Goal: Information Seeking & Learning: Learn about a topic

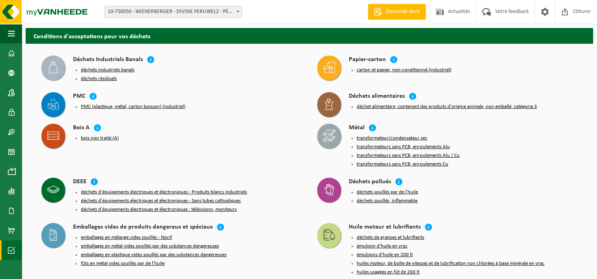
click at [329, 65] on icon at bounding box center [329, 68] width 12 height 12
click at [99, 126] on icon at bounding box center [98, 128] width 8 height 8
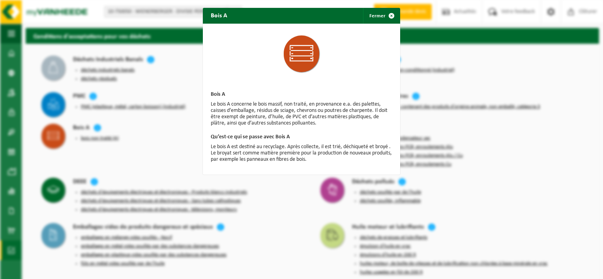
click at [122, 148] on div "Bois A Fermer Bois A Le bois A concerne le bois massif, non traité, en provenan…" at bounding box center [301, 139] width 603 height 279
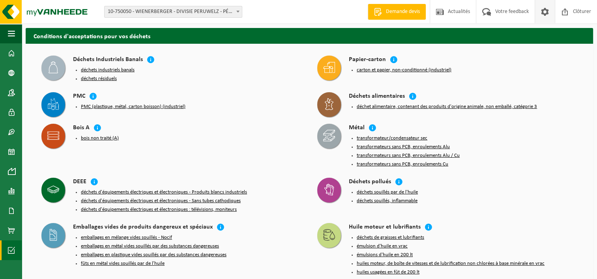
click at [543, 8] on span at bounding box center [545, 11] width 12 height 23
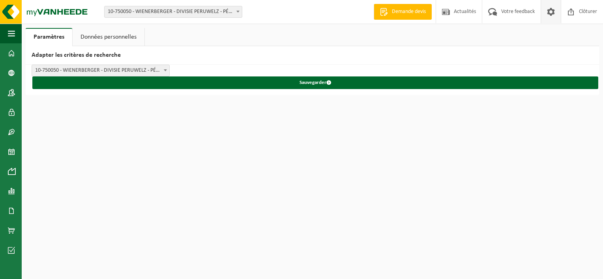
click at [103, 36] on link "Données personnelles" at bounding box center [109, 37] width 72 height 18
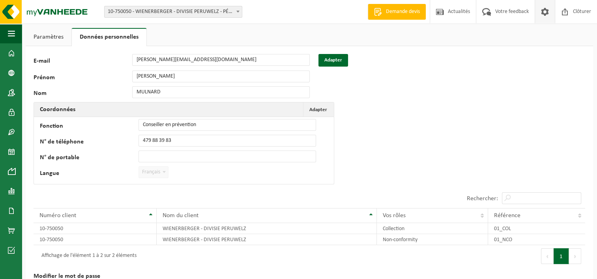
click at [58, 35] on link "Paramètres" at bounding box center [49, 37] width 46 height 18
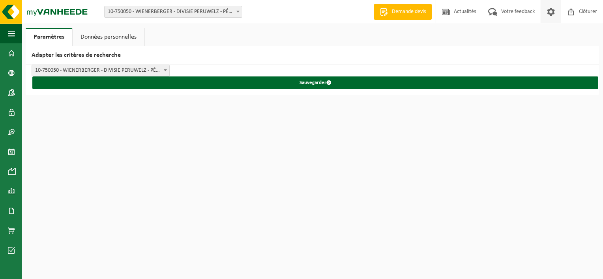
click at [130, 71] on span "10-750050 - WIENERBERGER - DIVISIE PERUWELZ - PÉRUWELZ" at bounding box center [100, 70] width 137 height 11
click at [95, 32] on link "Données personnelles" at bounding box center [109, 37] width 72 height 18
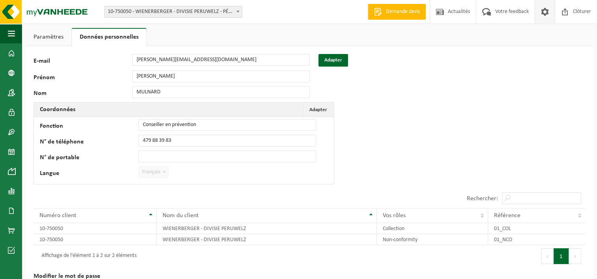
click at [392, 116] on div "83916 E-mail julien.mulnard@wienerberger.com Adapter Prénom JULIEN Nom MULNARD …" at bounding box center [309, 179] width 567 height 266
click at [14, 54] on span at bounding box center [11, 53] width 7 height 20
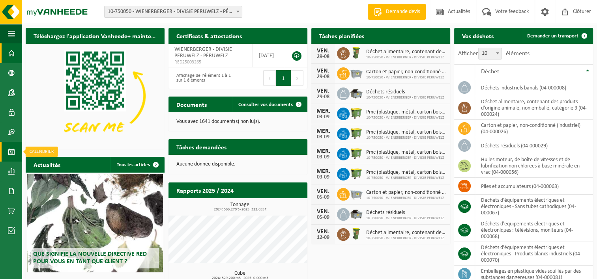
click at [12, 154] on span at bounding box center [11, 152] width 7 height 20
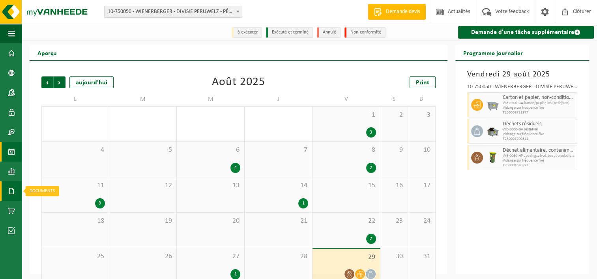
click at [13, 188] on span at bounding box center [11, 192] width 7 height 20
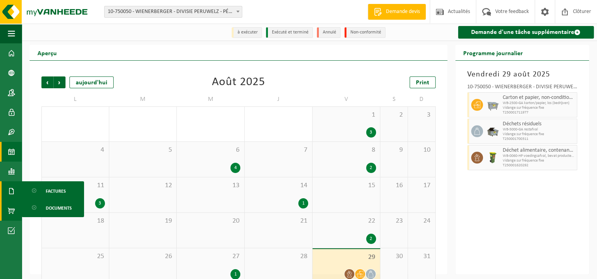
click at [11, 208] on span at bounding box center [11, 211] width 7 height 20
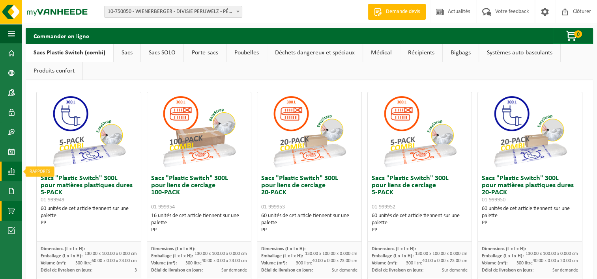
click at [10, 174] on span at bounding box center [11, 172] width 7 height 20
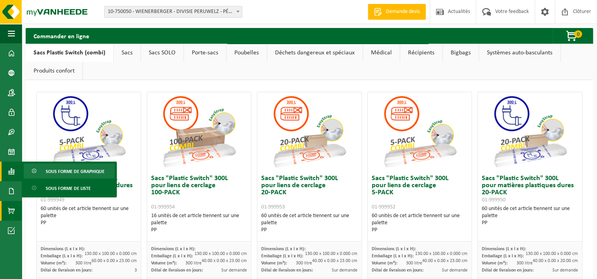
click at [66, 170] on span "Sous forme de graphique" at bounding box center [75, 171] width 59 height 15
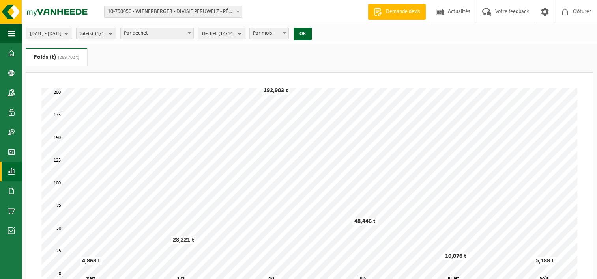
click at [11, 174] on span at bounding box center [11, 172] width 7 height 20
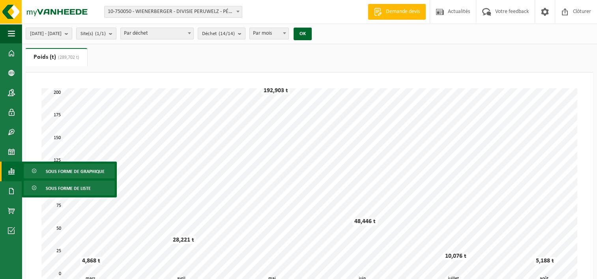
click at [49, 191] on span "Sous forme de liste" at bounding box center [68, 188] width 45 height 15
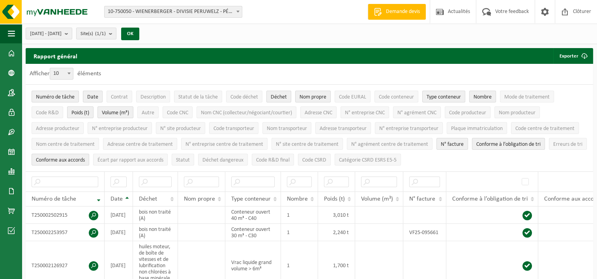
scroll to position [210, 0]
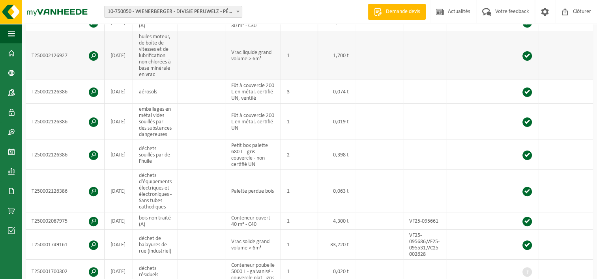
click at [92, 53] on span at bounding box center [93, 55] width 9 height 9
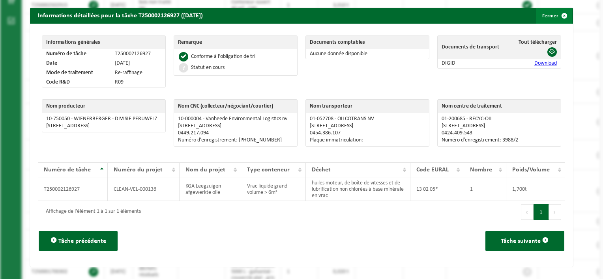
click at [545, 11] on button "Fermer" at bounding box center [554, 16] width 36 height 16
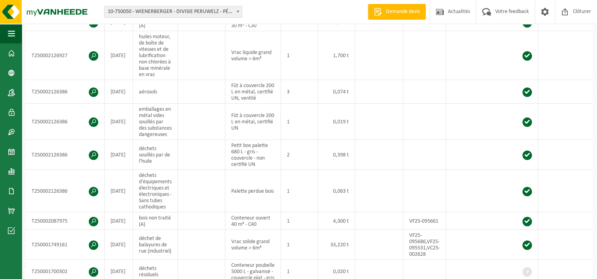
scroll to position [0, 0]
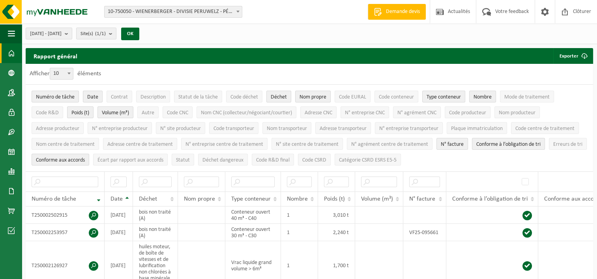
click at [8, 51] on span at bounding box center [11, 53] width 7 height 20
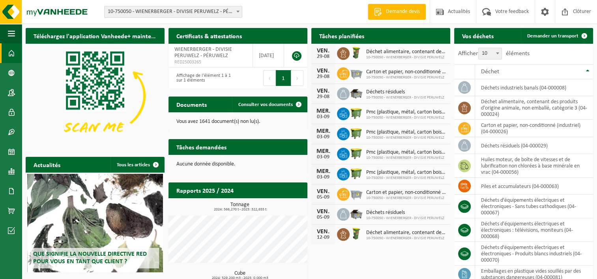
scroll to position [60, 0]
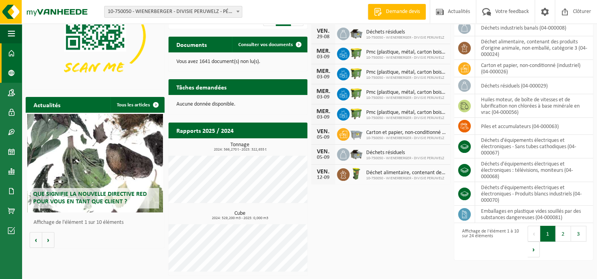
click at [10, 69] on span at bounding box center [11, 73] width 7 height 20
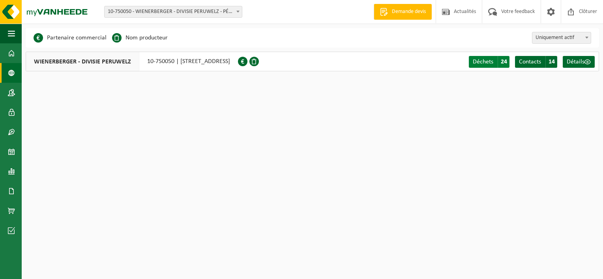
click at [500, 60] on span "24" at bounding box center [504, 62] width 12 height 12
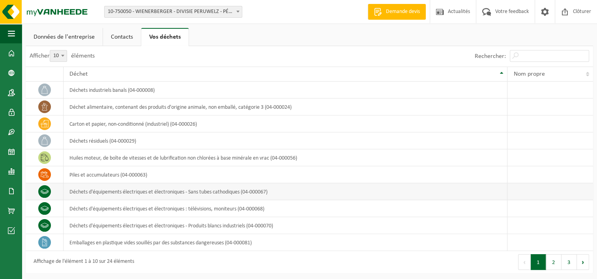
scroll to position [1, 0]
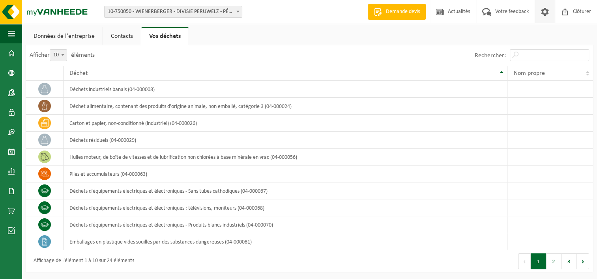
click at [542, 13] on span at bounding box center [545, 11] width 12 height 23
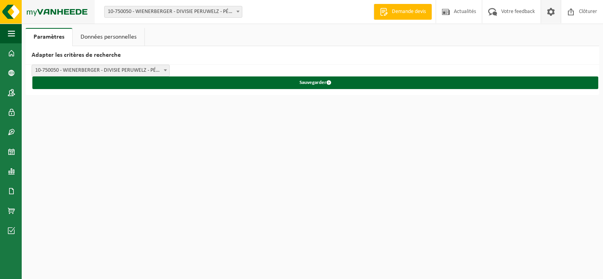
click at [9, 11] on img at bounding box center [47, 12] width 95 height 24
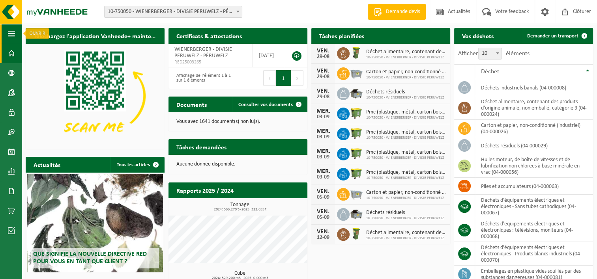
click at [13, 29] on span "button" at bounding box center [11, 34] width 7 height 20
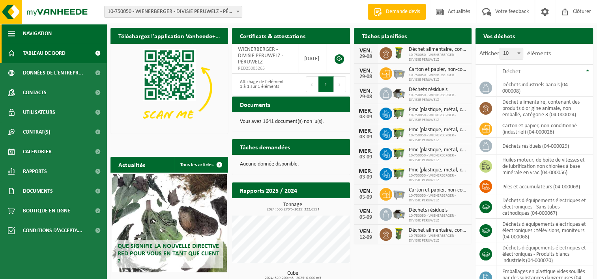
click at [39, 29] on span "Navigation" at bounding box center [37, 34] width 29 height 20
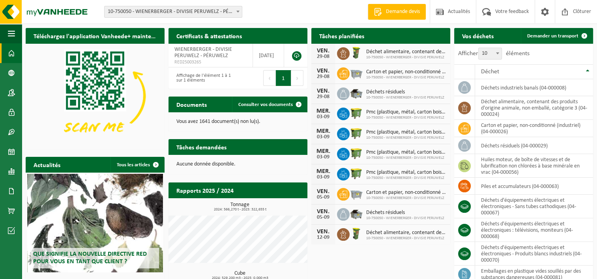
click at [395, 55] on span "10-750050 - WIENERBERGER - DIVISIE PERUWELZ" at bounding box center [406, 57] width 80 height 5
click at [344, 51] on icon at bounding box center [343, 54] width 8 height 8
click at [15, 176] on link "Rapports" at bounding box center [11, 172] width 22 height 20
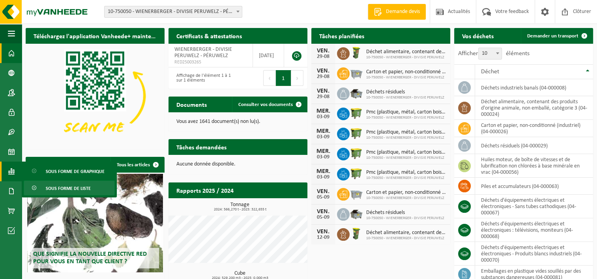
click at [43, 186] on link "Sous forme de liste" at bounding box center [69, 188] width 91 height 15
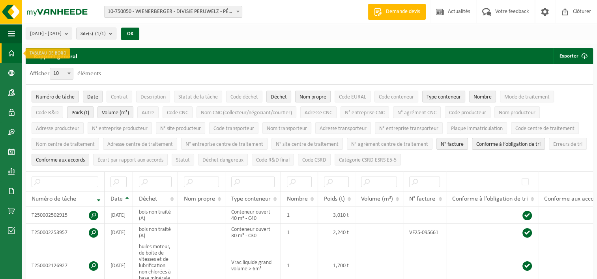
click at [14, 59] on span at bounding box center [11, 53] width 7 height 20
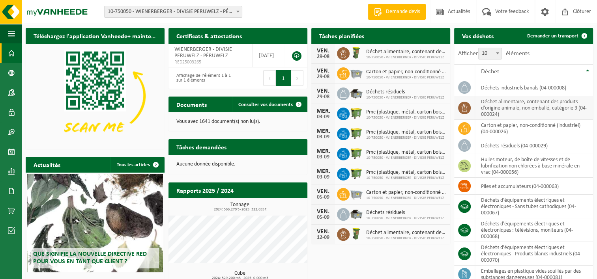
click at [526, 103] on td "déchet alimentaire, contenant des produits d'origine animale, non emballé, caté…" at bounding box center [534, 108] width 118 height 24
drag, startPoint x: 518, startPoint y: 112, endPoint x: 501, endPoint y: 111, distance: 17.4
click at [501, 111] on td "déchet alimentaire, contenant des produits d'origine animale, non emballé, caté…" at bounding box center [534, 108] width 118 height 24
drag, startPoint x: 501, startPoint y: 111, endPoint x: 470, endPoint y: 101, distance: 32.2
click at [470, 101] on td at bounding box center [464, 108] width 21 height 24
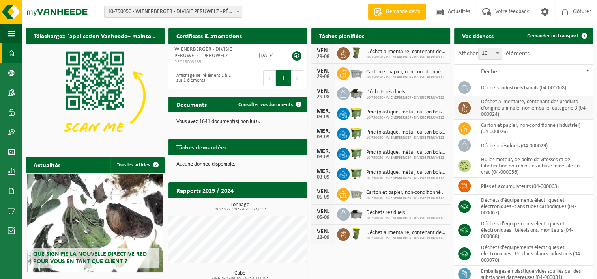
click at [466, 104] on icon at bounding box center [464, 108] width 8 height 8
drag, startPoint x: 466, startPoint y: 104, endPoint x: 508, endPoint y: 222, distance: 125.4
click at [508, 222] on td "déchets d'équipements électriques et électroniques : télévisions, moniteurs (04…" at bounding box center [534, 231] width 118 height 24
click at [563, 69] on div "Déchet" at bounding box center [532, 72] width 102 height 6
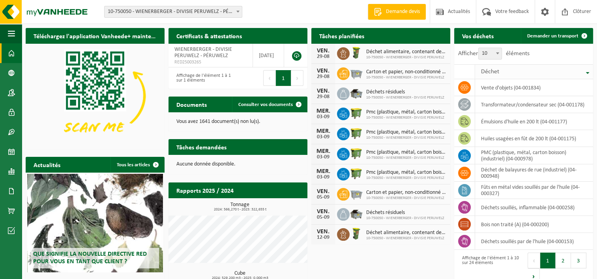
click at [563, 69] on div "Déchet" at bounding box center [532, 72] width 102 height 6
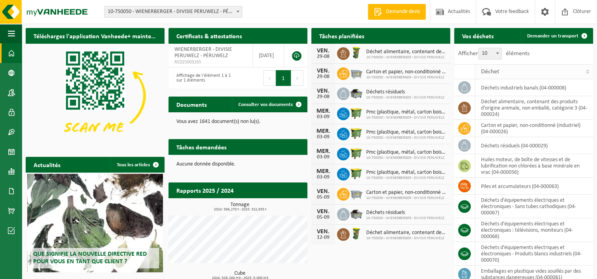
click at [563, 69] on div "Déchet" at bounding box center [532, 72] width 102 height 6
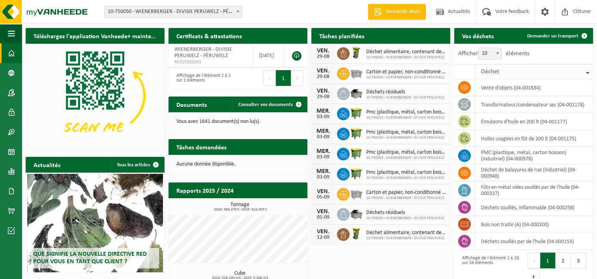
click at [563, 69] on div "Déchet" at bounding box center [532, 72] width 102 height 6
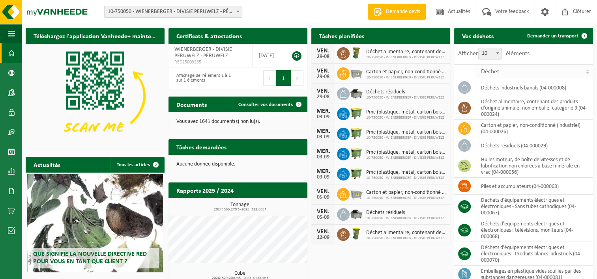
click at [563, 69] on div "Déchet" at bounding box center [532, 72] width 102 height 6
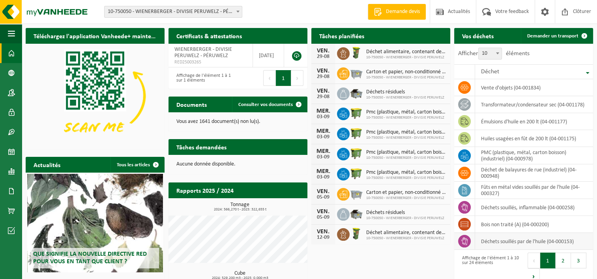
click at [464, 238] on icon at bounding box center [464, 242] width 6 height 8
click at [343, 192] on icon at bounding box center [343, 195] width 8 height 8
click at [11, 54] on span at bounding box center [11, 53] width 7 height 20
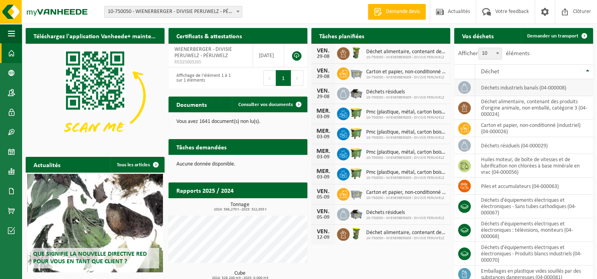
drag, startPoint x: 467, startPoint y: 86, endPoint x: 457, endPoint y: 95, distance: 12.8
click at [458, 95] on td at bounding box center [464, 87] width 21 height 17
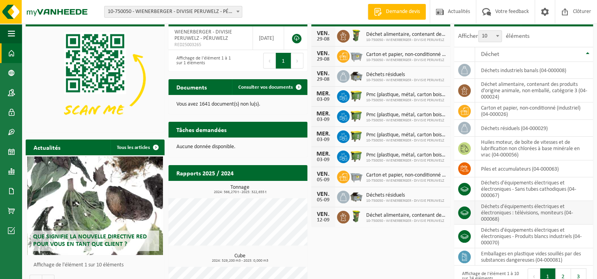
scroll to position [60, 0]
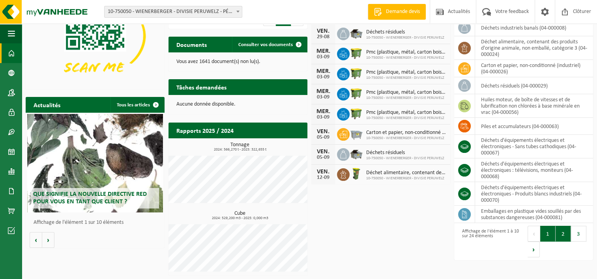
click at [563, 226] on button "2" at bounding box center [563, 234] width 15 height 16
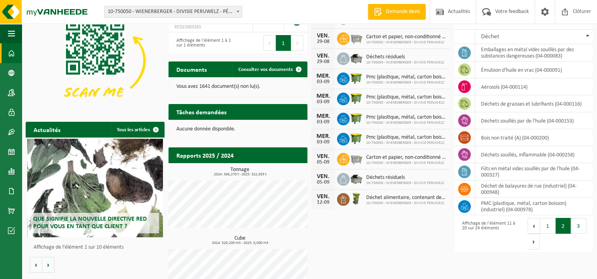
scroll to position [34, 0]
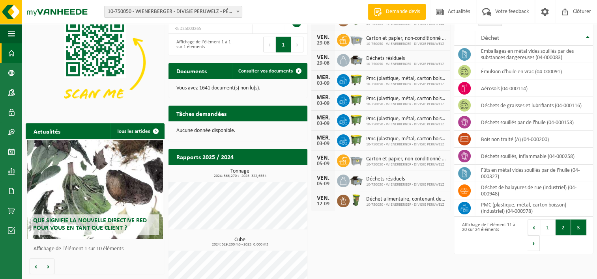
click at [580, 230] on button "3" at bounding box center [578, 228] width 15 height 16
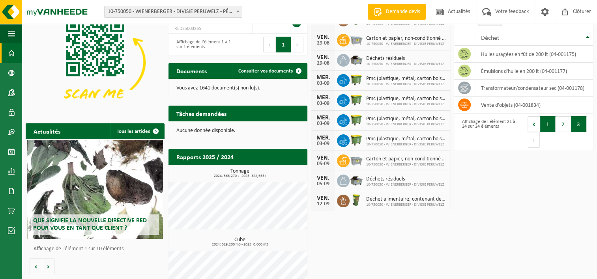
click at [551, 126] on button "1" at bounding box center [547, 124] width 15 height 16
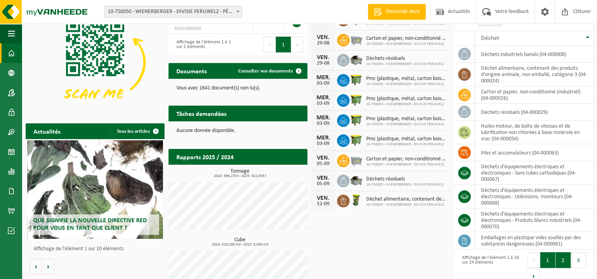
click at [564, 257] on button "2" at bounding box center [563, 261] width 15 height 16
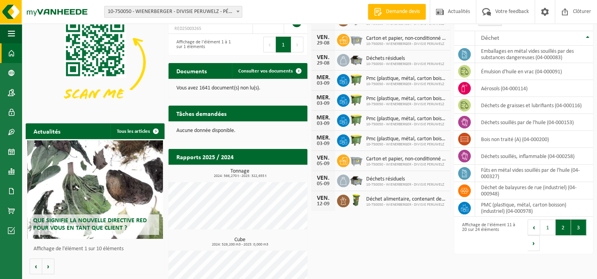
click at [575, 224] on button "3" at bounding box center [578, 228] width 15 height 16
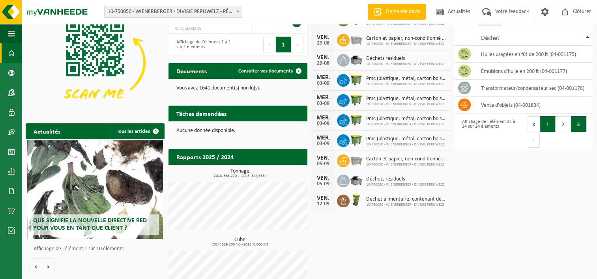
click at [549, 124] on button "1" at bounding box center [547, 124] width 15 height 16
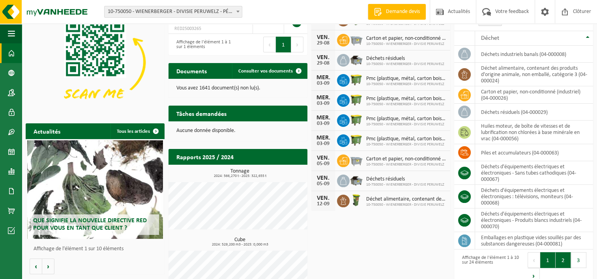
click at [565, 259] on button "2" at bounding box center [563, 261] width 15 height 16
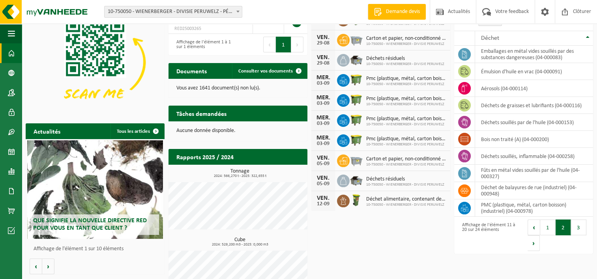
click at [573, 259] on div "Téléchargez l'application Vanheede+ maintenant! Cachez Certificats & attestatio…" at bounding box center [309, 149] width 571 height 316
click at [577, 231] on button "3" at bounding box center [578, 228] width 15 height 16
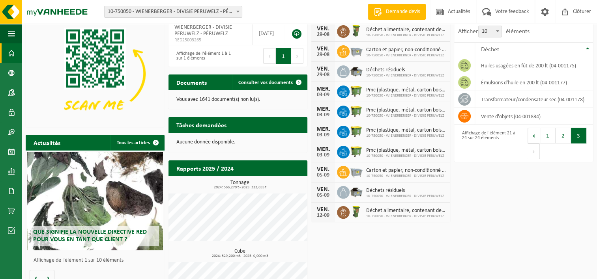
scroll to position [0, 0]
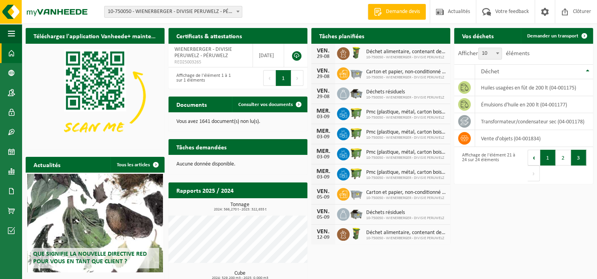
click at [545, 160] on button "1" at bounding box center [547, 158] width 15 height 16
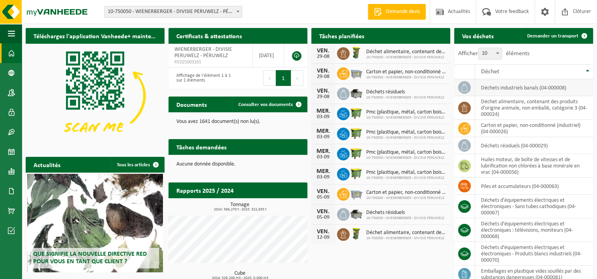
click at [467, 87] on icon at bounding box center [464, 88] width 6 height 8
drag, startPoint x: 467, startPoint y: 85, endPoint x: 419, endPoint y: 265, distance: 185.9
click at [419, 267] on div "Téléchargez l'application Vanheede+ maintenant! Cachez Certificats & attestatio…" at bounding box center [309, 182] width 571 height 316
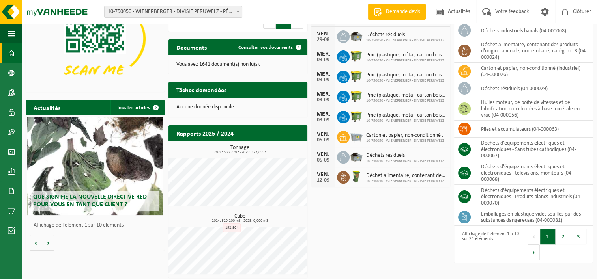
scroll to position [60, 0]
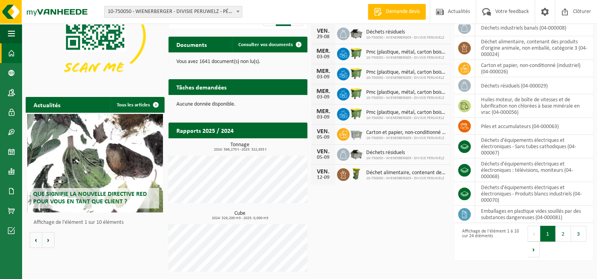
click at [565, 231] on button "2" at bounding box center [563, 234] width 15 height 16
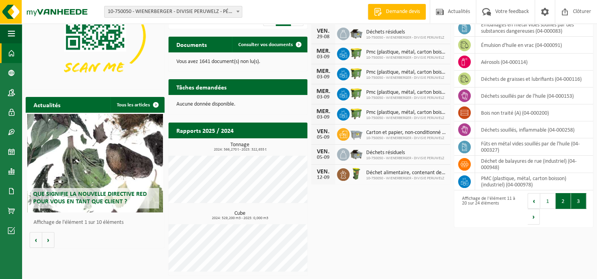
click at [578, 199] on button "3" at bounding box center [578, 201] width 15 height 16
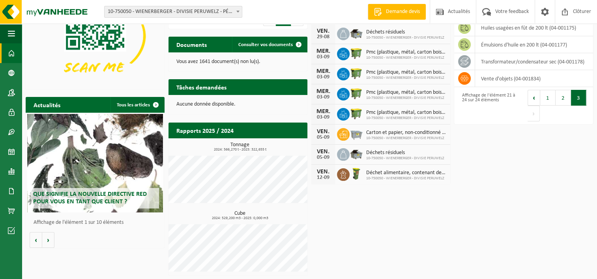
scroll to position [0, 0]
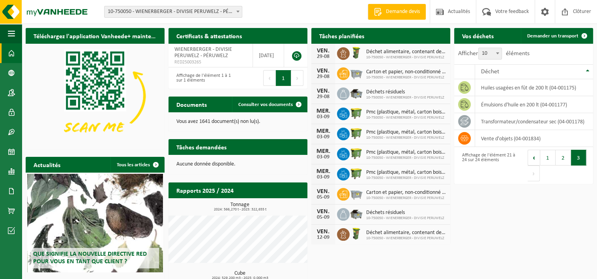
click at [546, 155] on button "1" at bounding box center [547, 158] width 15 height 16
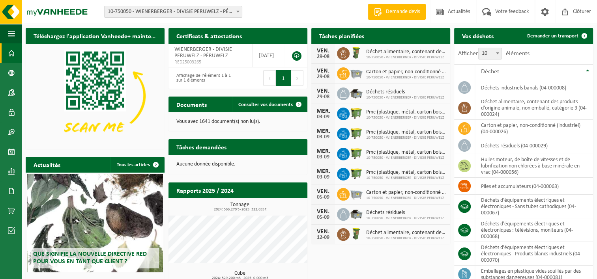
scroll to position [60, 0]
